Goal: Browse casually: Explore the website without a specific task or goal

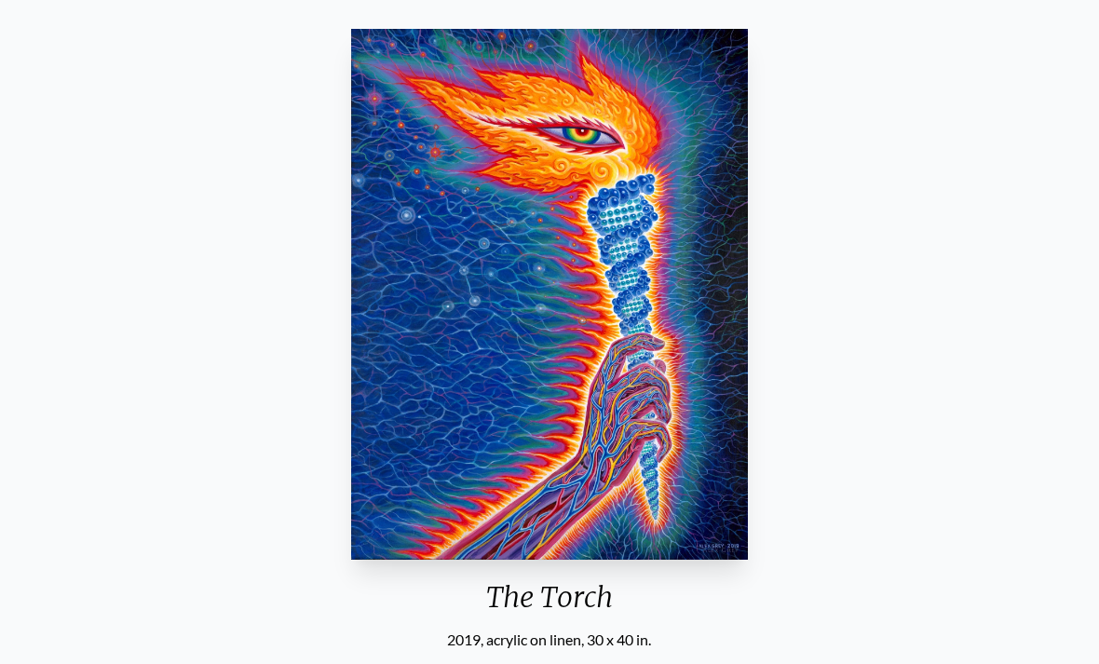
scroll to position [112, 0]
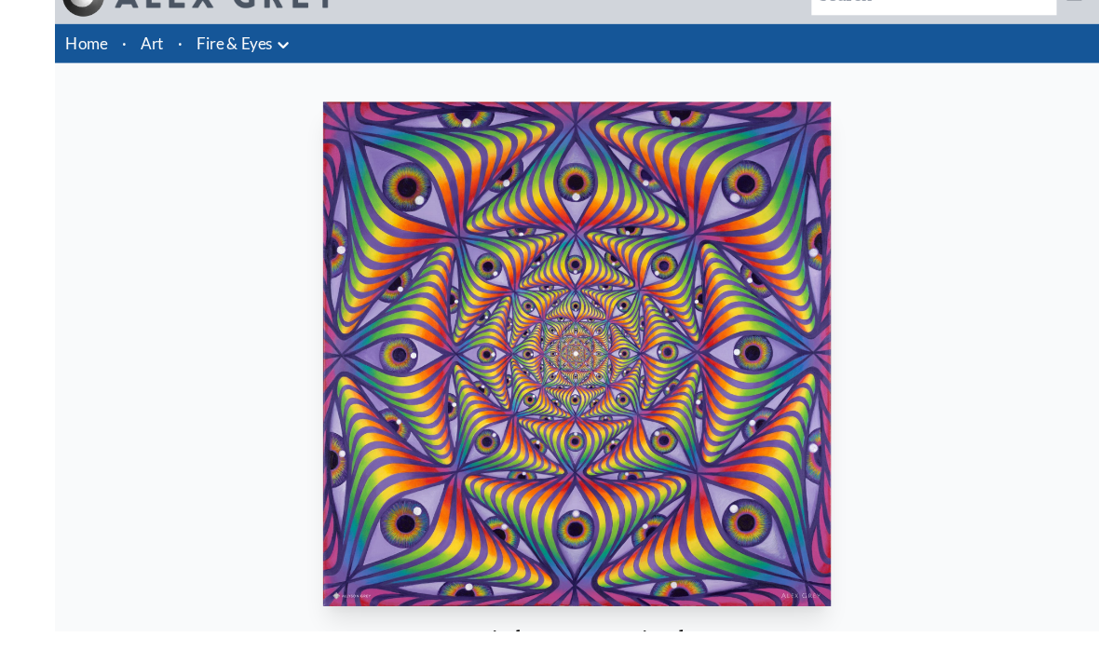
scroll to position [102, 0]
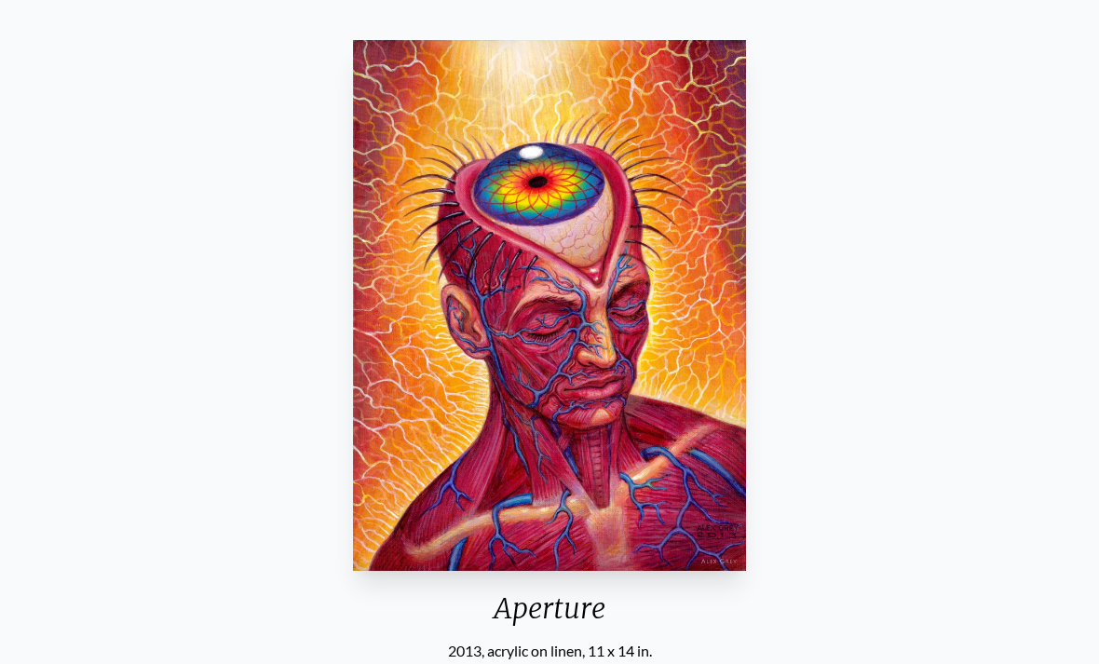
click at [1089, 453] on div "Aperture 2013, acrylic on linen, 11 x 14 in. Visit the CoSM Shop" at bounding box center [549, 415] width 1099 height 794
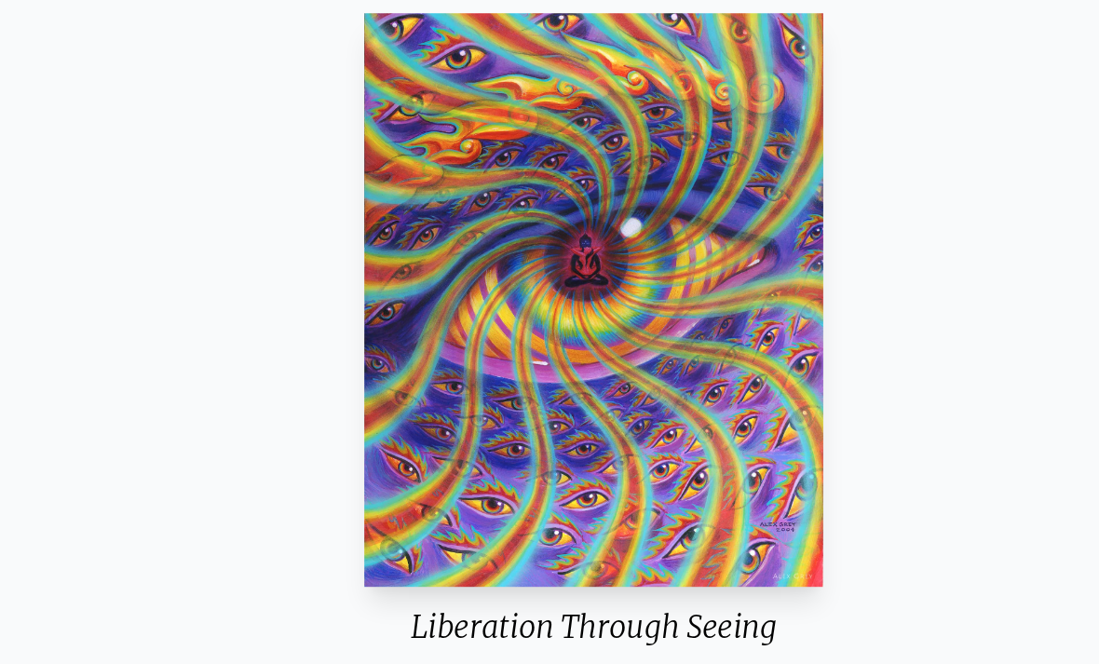
scroll to position [132, 0]
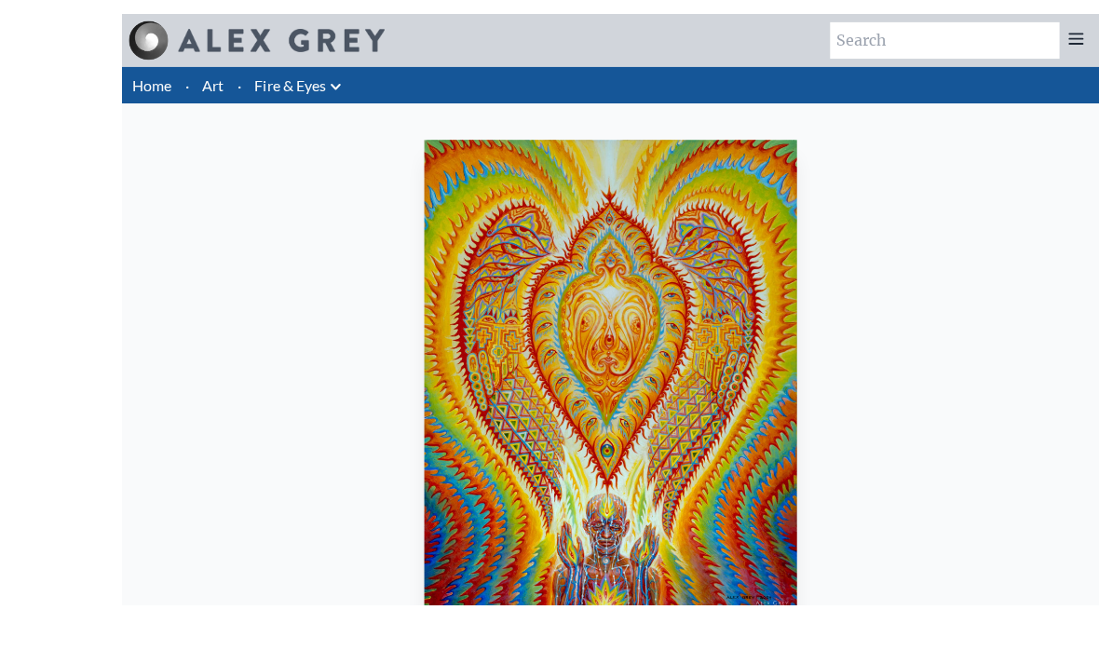
scroll to position [88, 0]
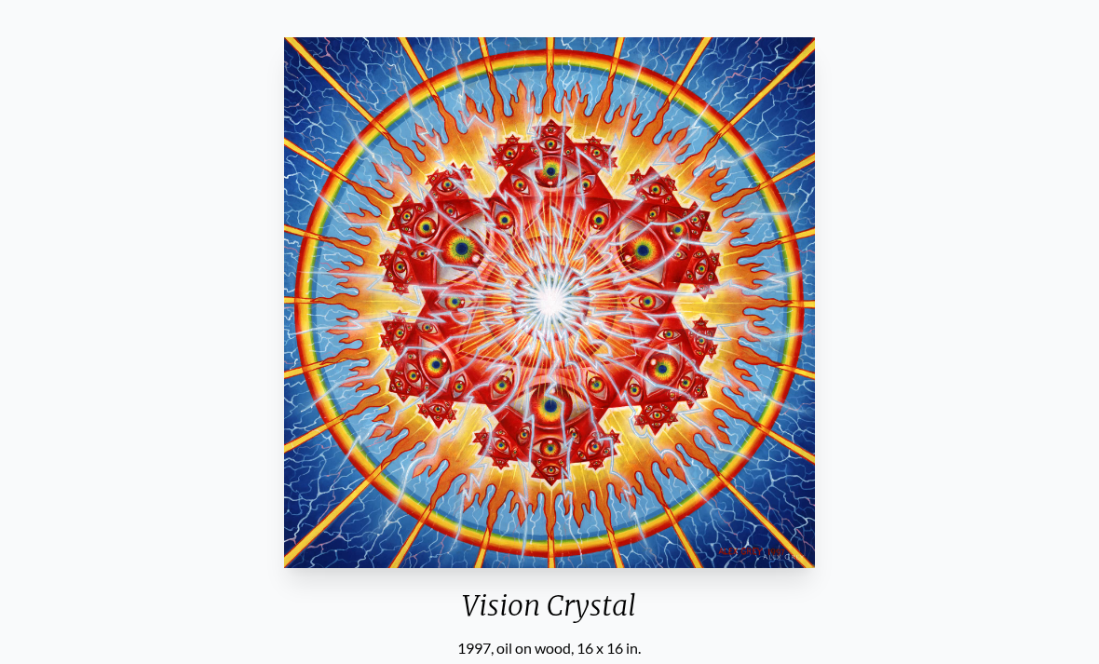
scroll to position [123, 0]
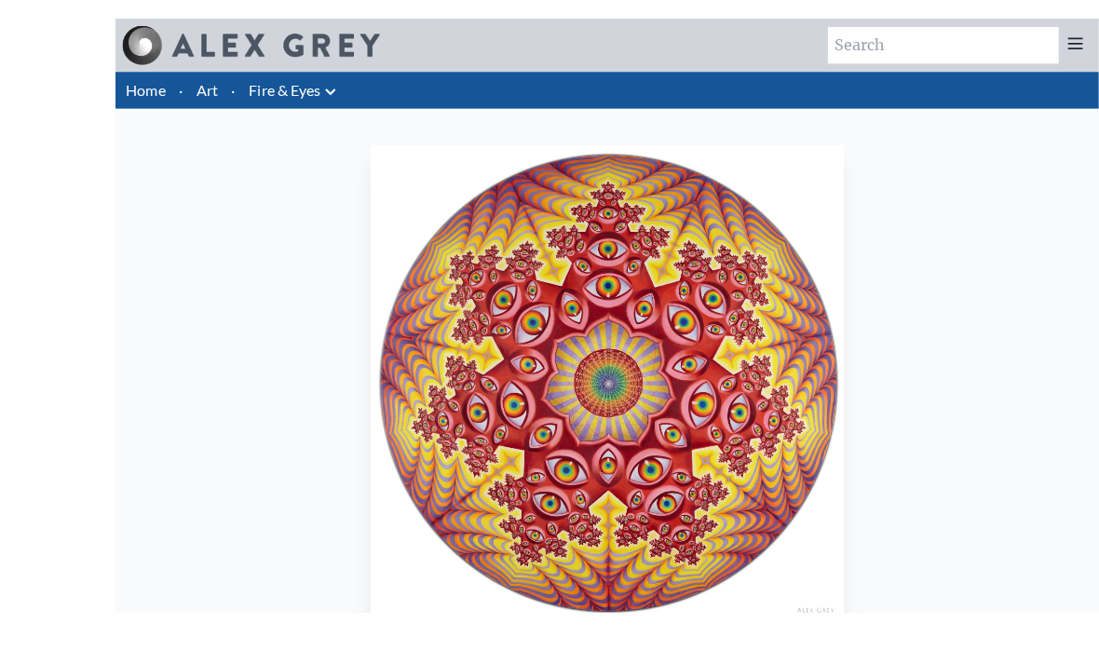
scroll to position [20, 0]
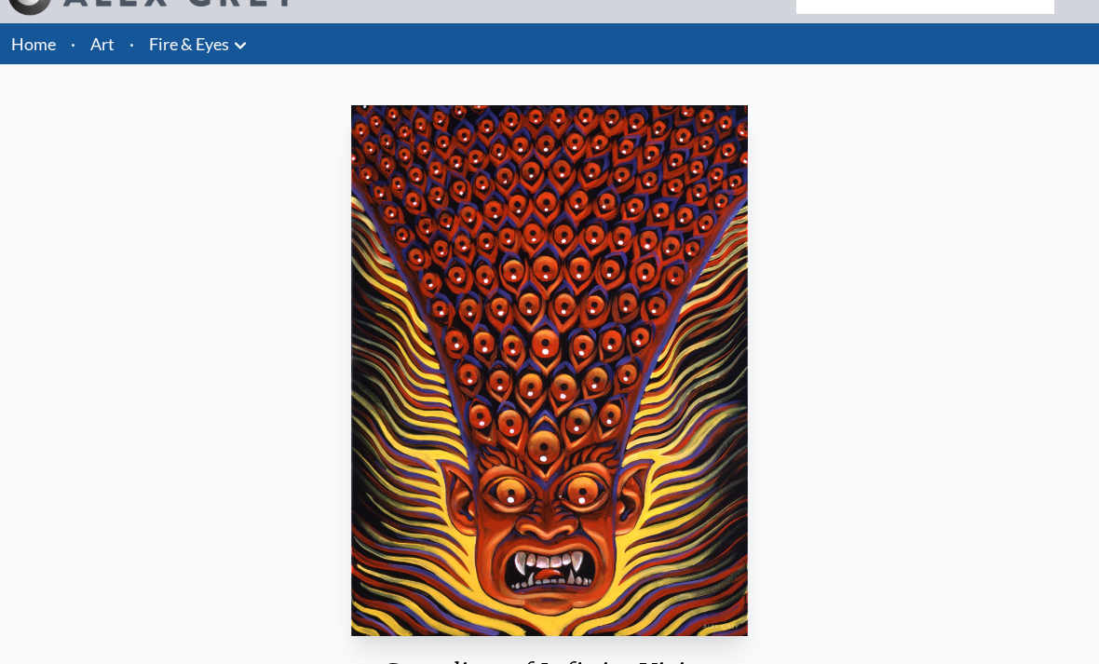
scroll to position [35, 0]
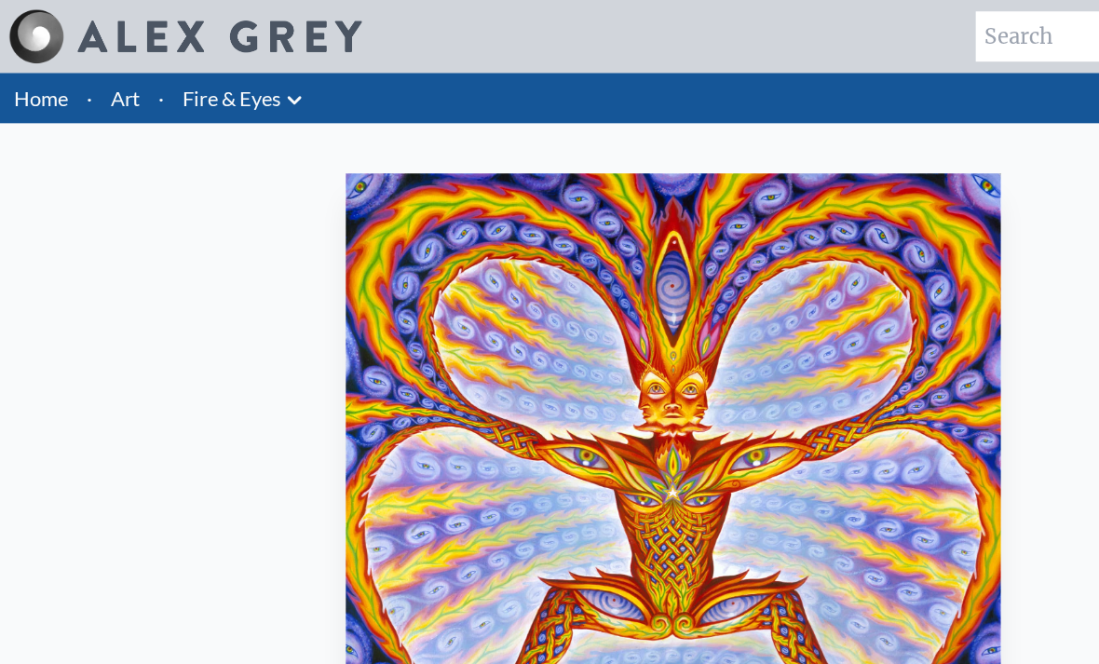
click at [500, 469] on img "22 / 31" at bounding box center [549, 407] width 535 height 531
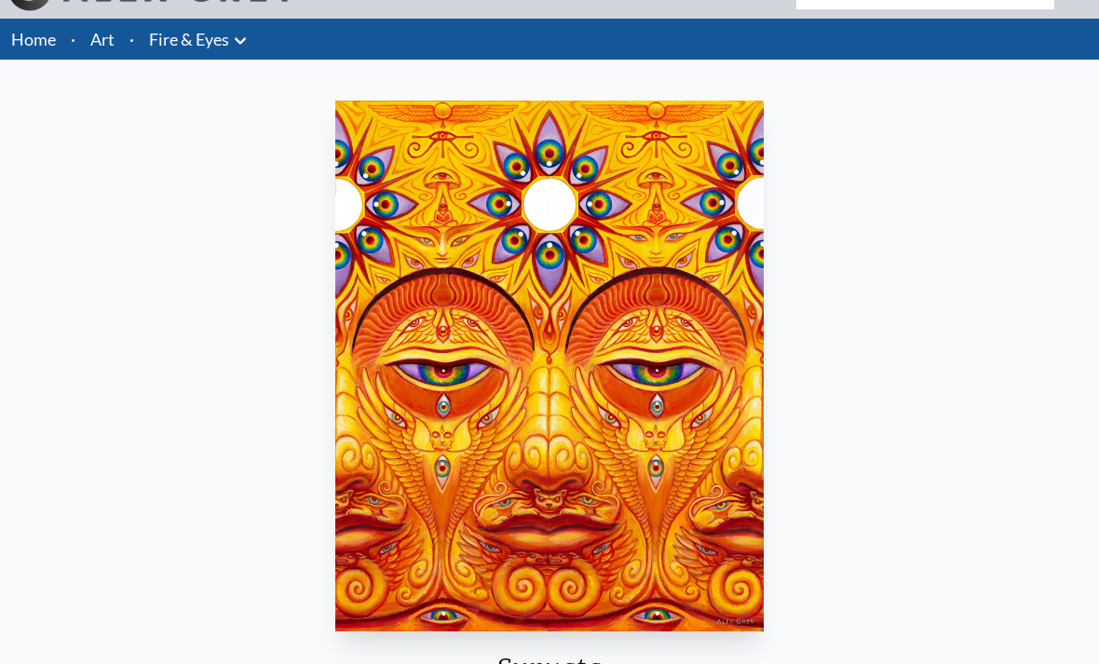
scroll to position [50, 0]
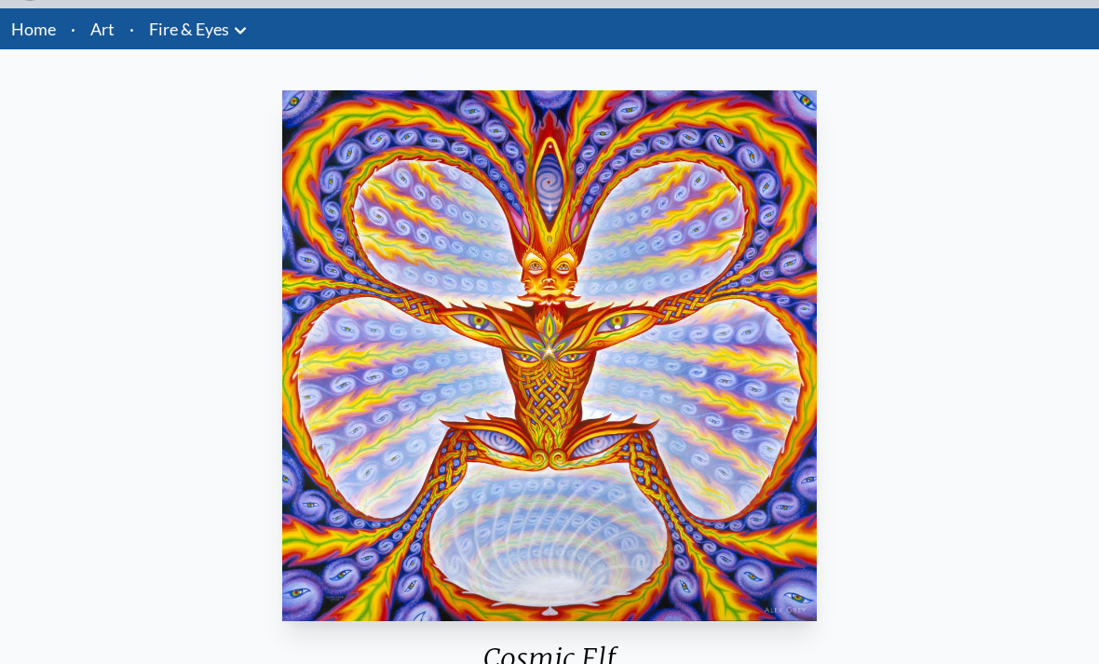
scroll to position [91, 0]
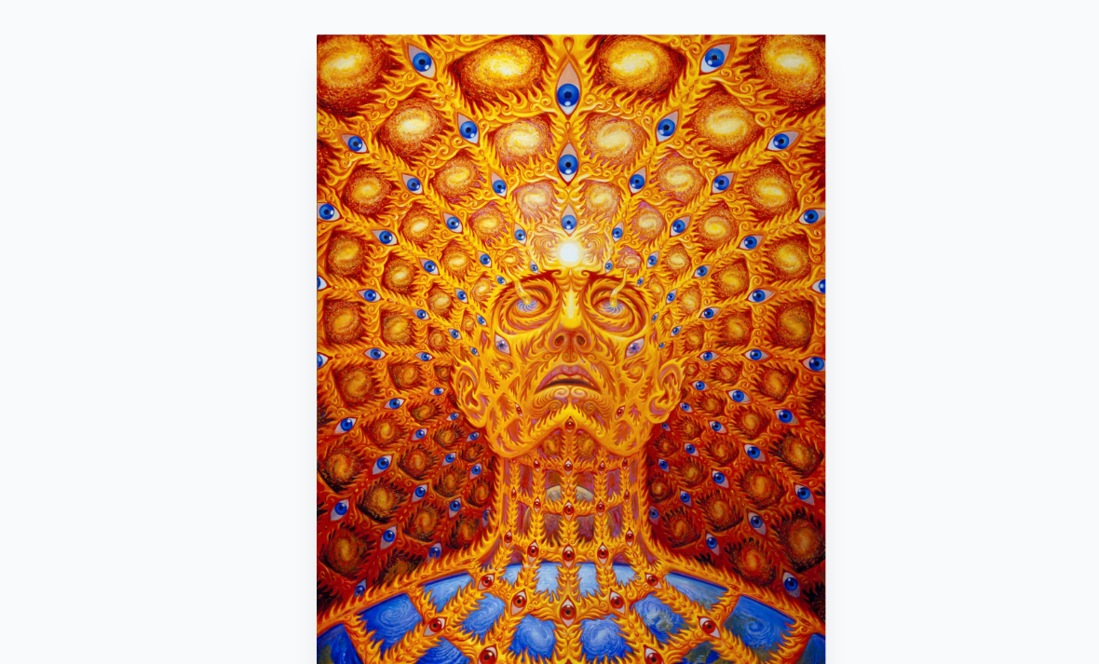
click at [789, 244] on div "Oversoul 1999, oil on linen, 30 x 40 in. Visit the CoSM Shop Oversoul - Magnet" at bounding box center [550, 633] width 1070 height 1181
